Goal: Information Seeking & Learning: Learn about a topic

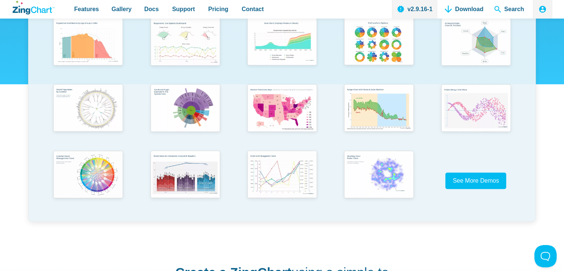
scroll to position [192, 0]
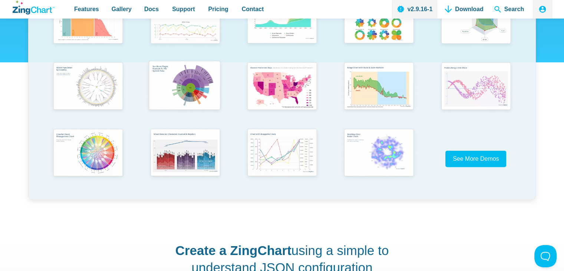
click at [198, 84] on img "App Content" at bounding box center [184, 86] width 80 height 57
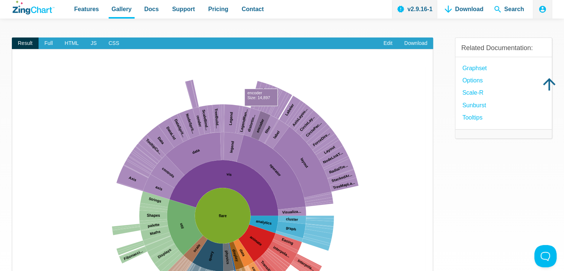
scroll to position [74, 0]
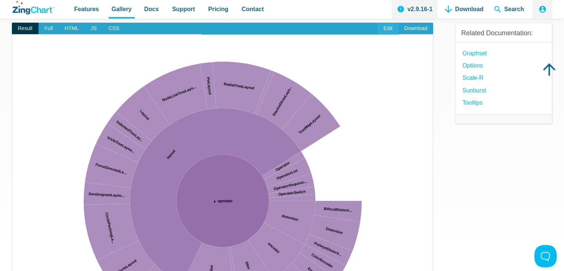
click at [388, 26] on link "Edit" at bounding box center [387, 29] width 21 height 12
